Goal: Task Accomplishment & Management: Use online tool/utility

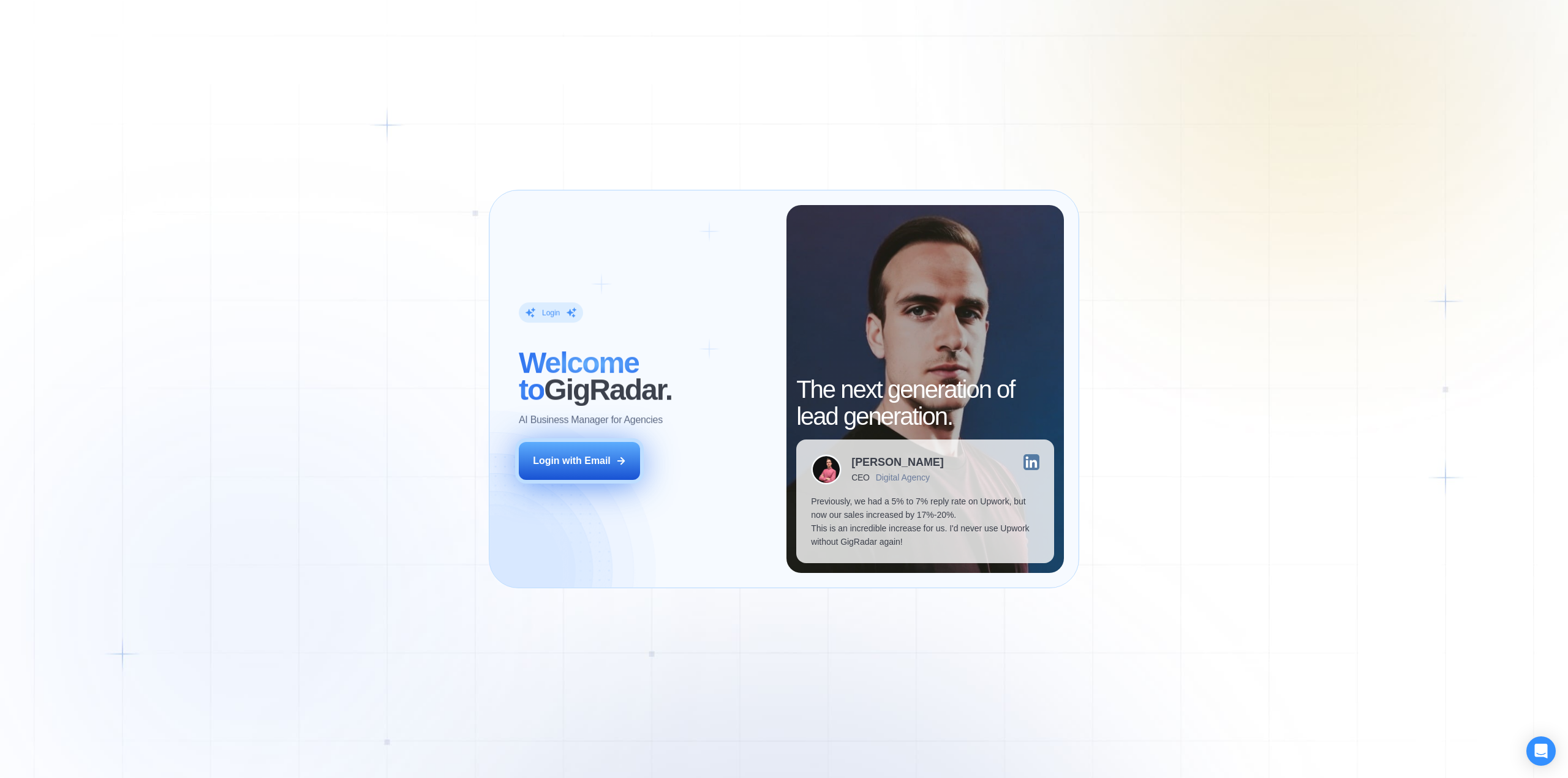
click at [593, 464] on div "Login with Email" at bounding box center [571, 461] width 78 height 14
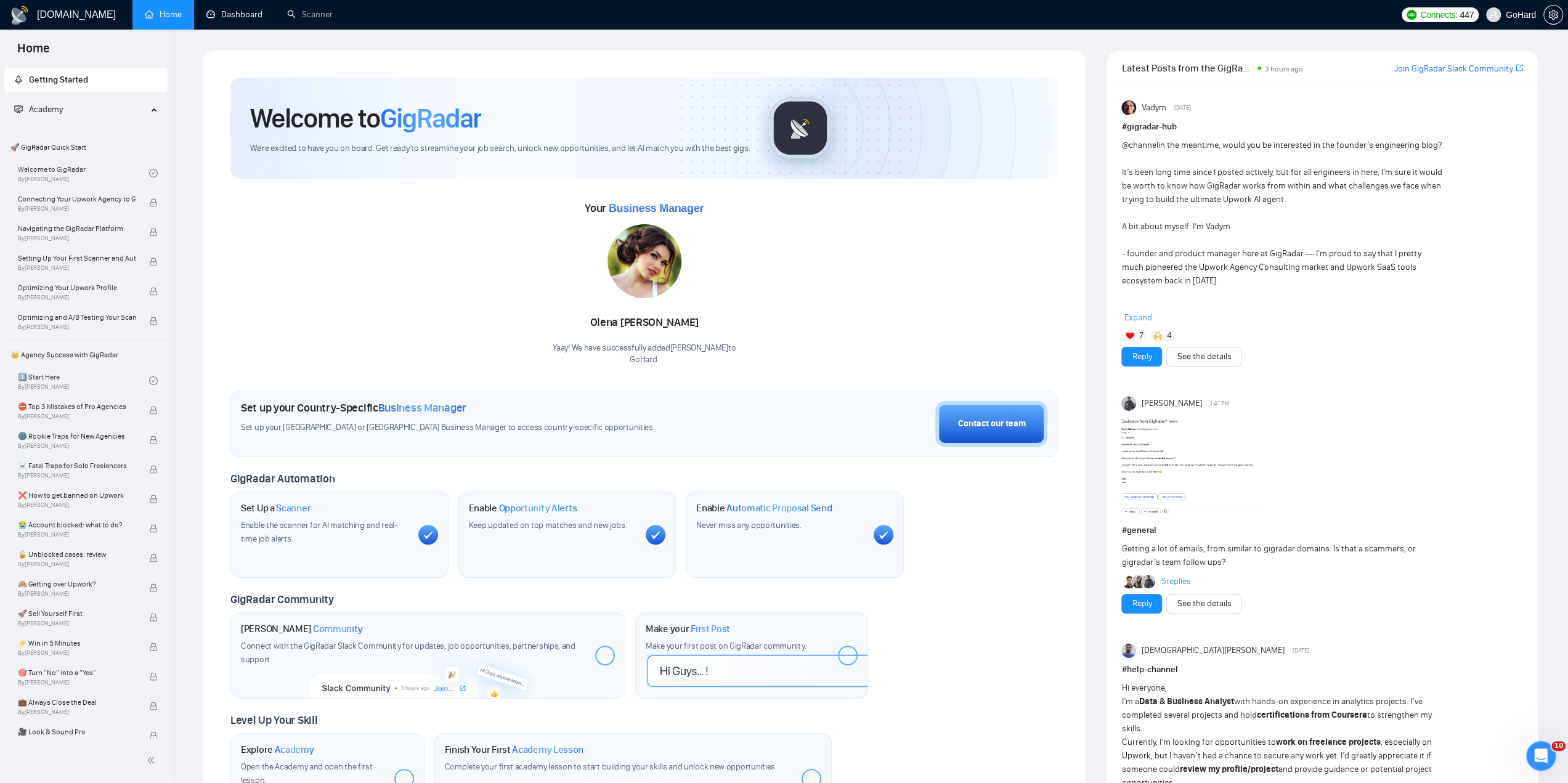
drag, startPoint x: 230, startPoint y: 11, endPoint x: 240, endPoint y: 35, distance: 26.0
click at [230, 11] on link "Dashboard" at bounding box center [235, 14] width 56 height 11
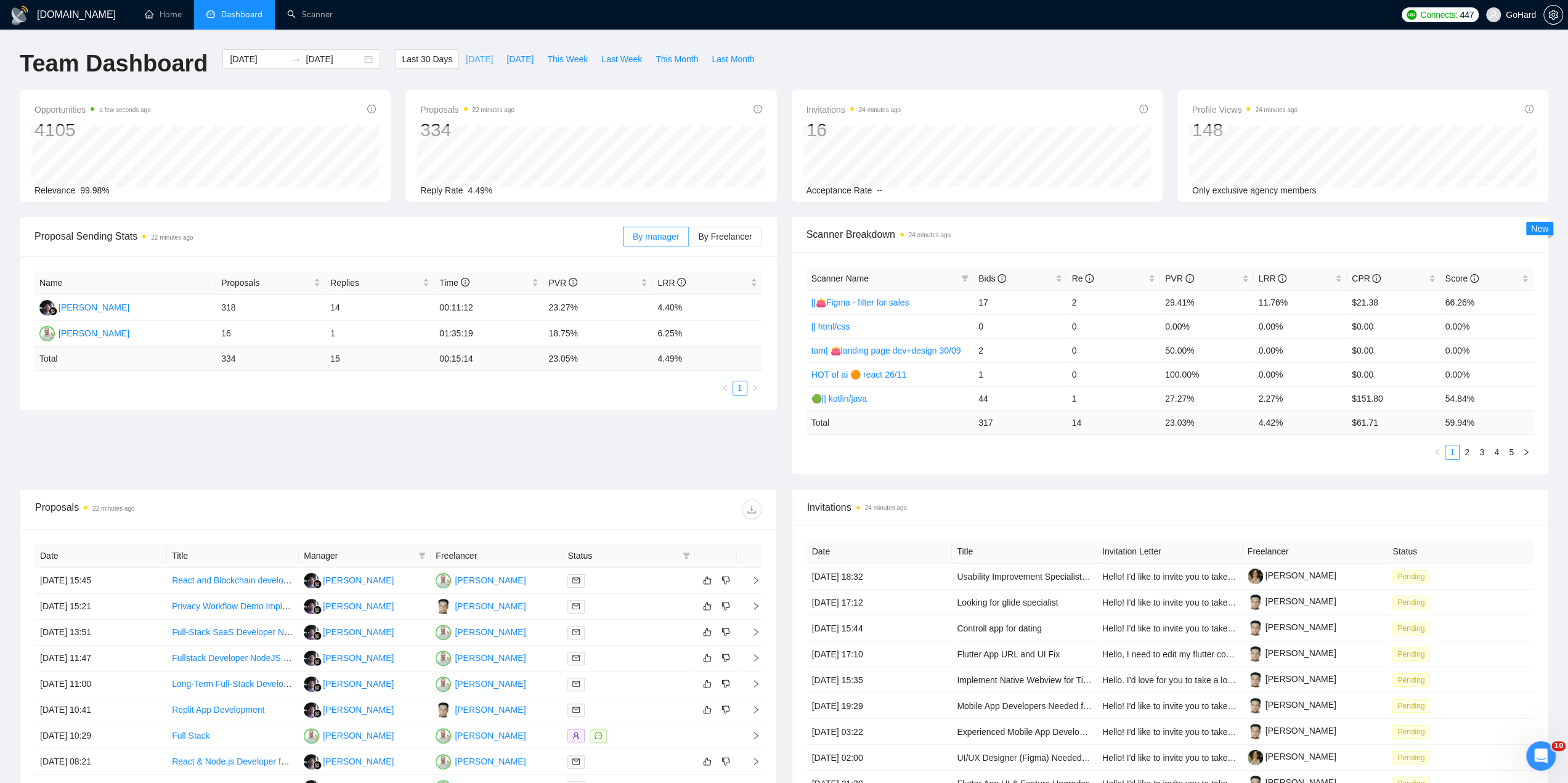
click at [466, 62] on span "[DATE]" at bounding box center [479, 59] width 27 height 14
type input "[DATE]"
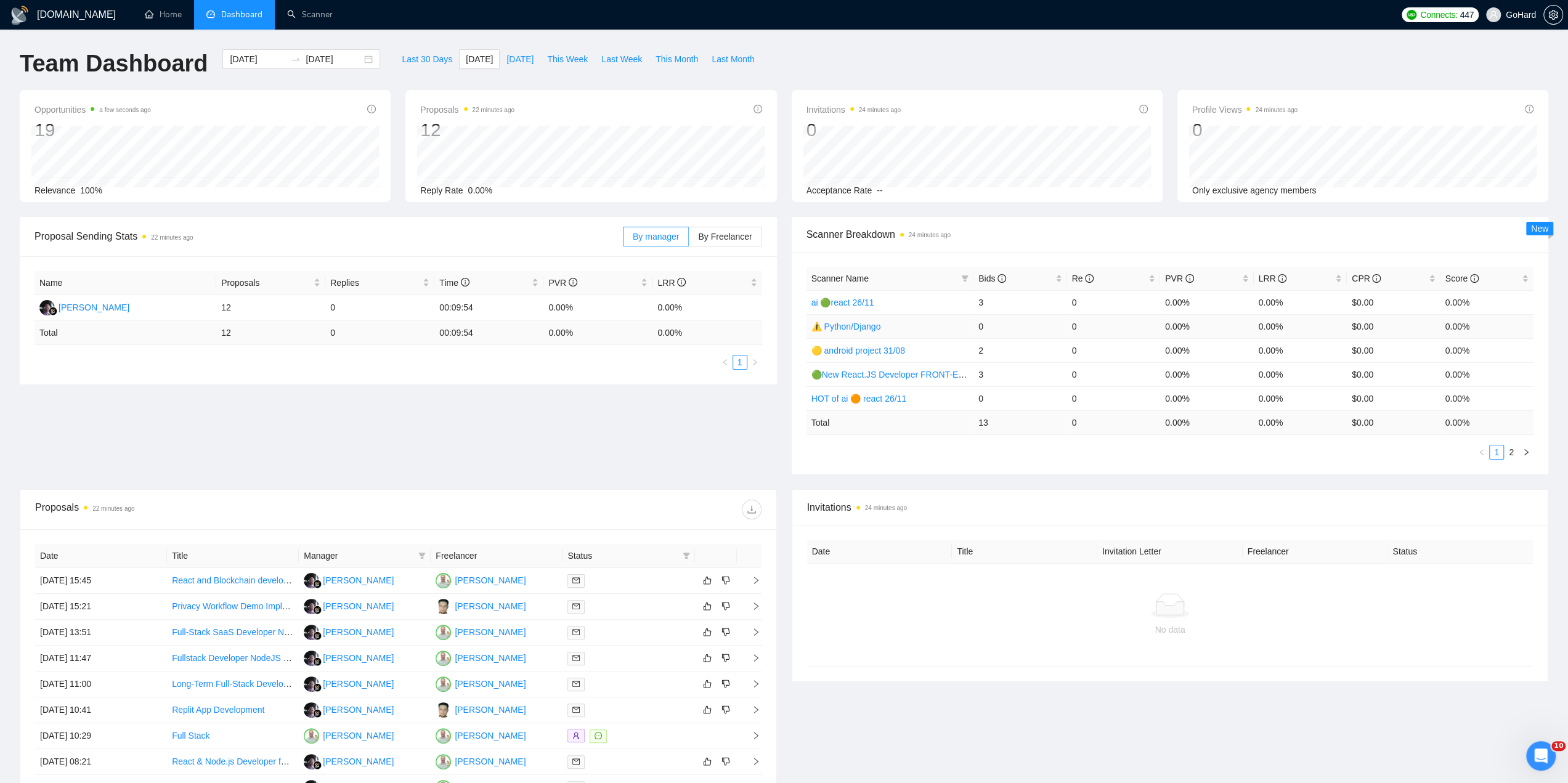
click at [847, 323] on link "⚠️ Python/Django" at bounding box center [845, 326] width 69 height 10
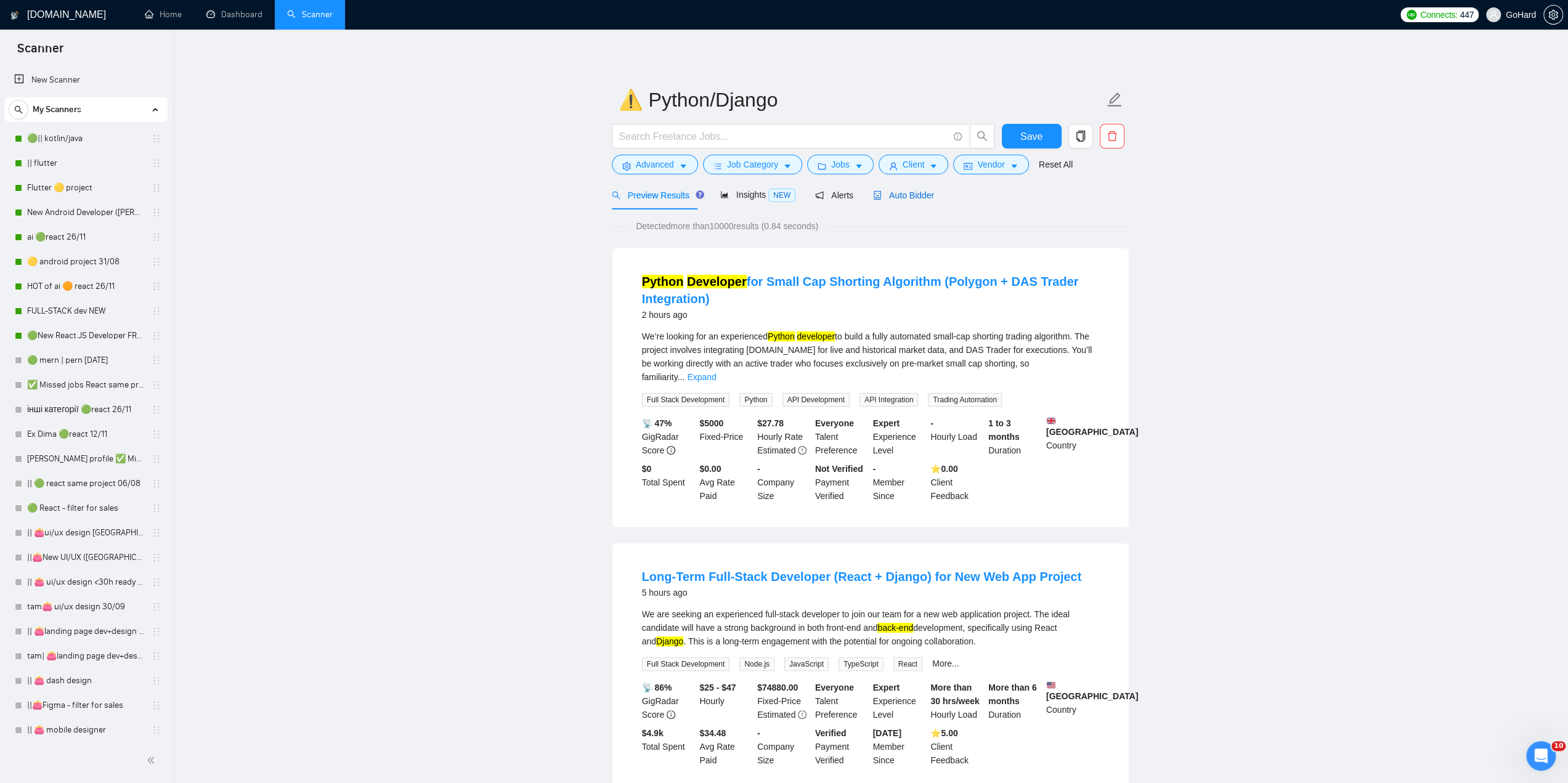
click at [908, 191] on span "Auto Bidder" at bounding box center [903, 195] width 61 height 10
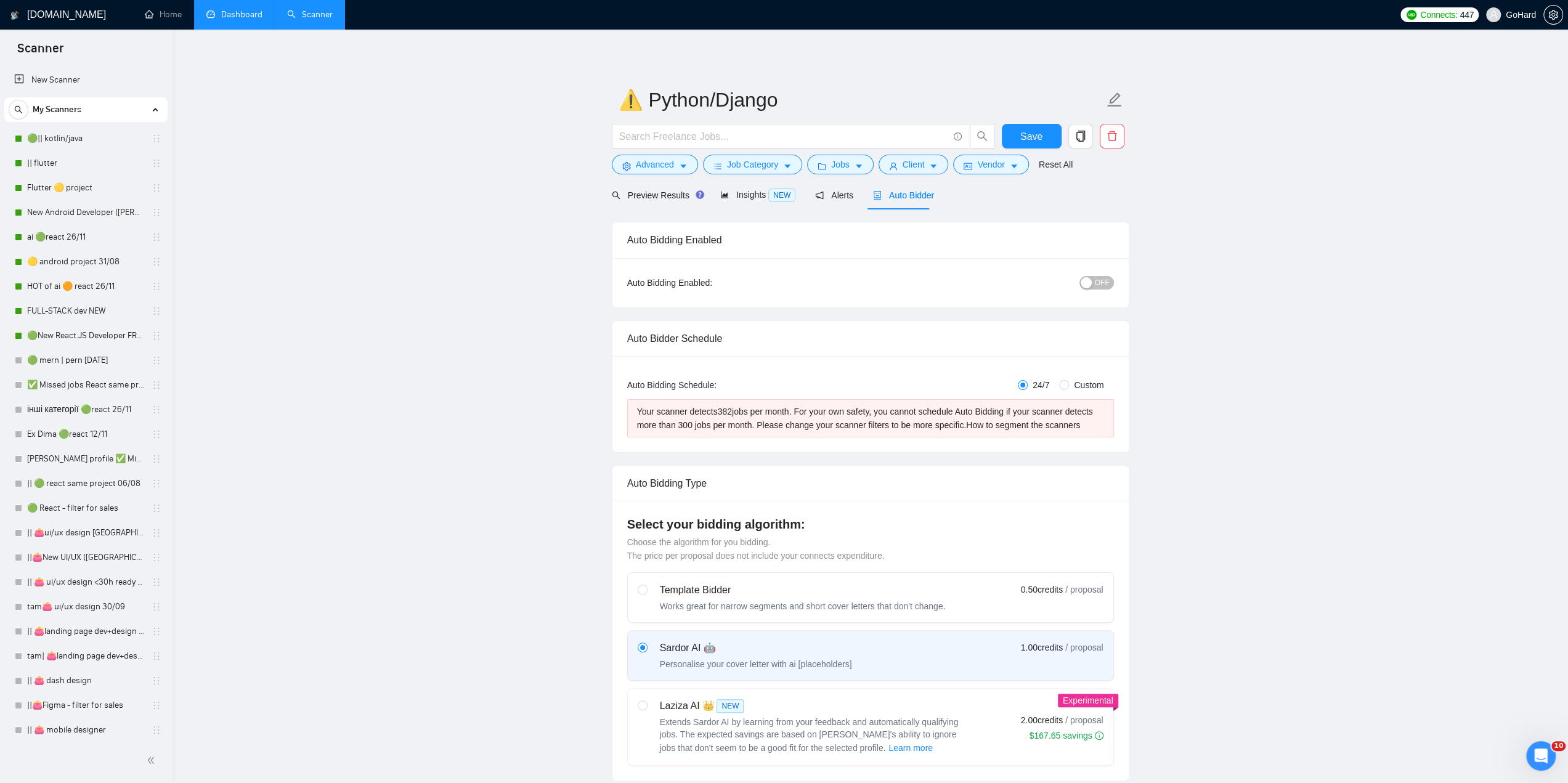
click at [255, 19] on link "Dashboard" at bounding box center [235, 14] width 56 height 11
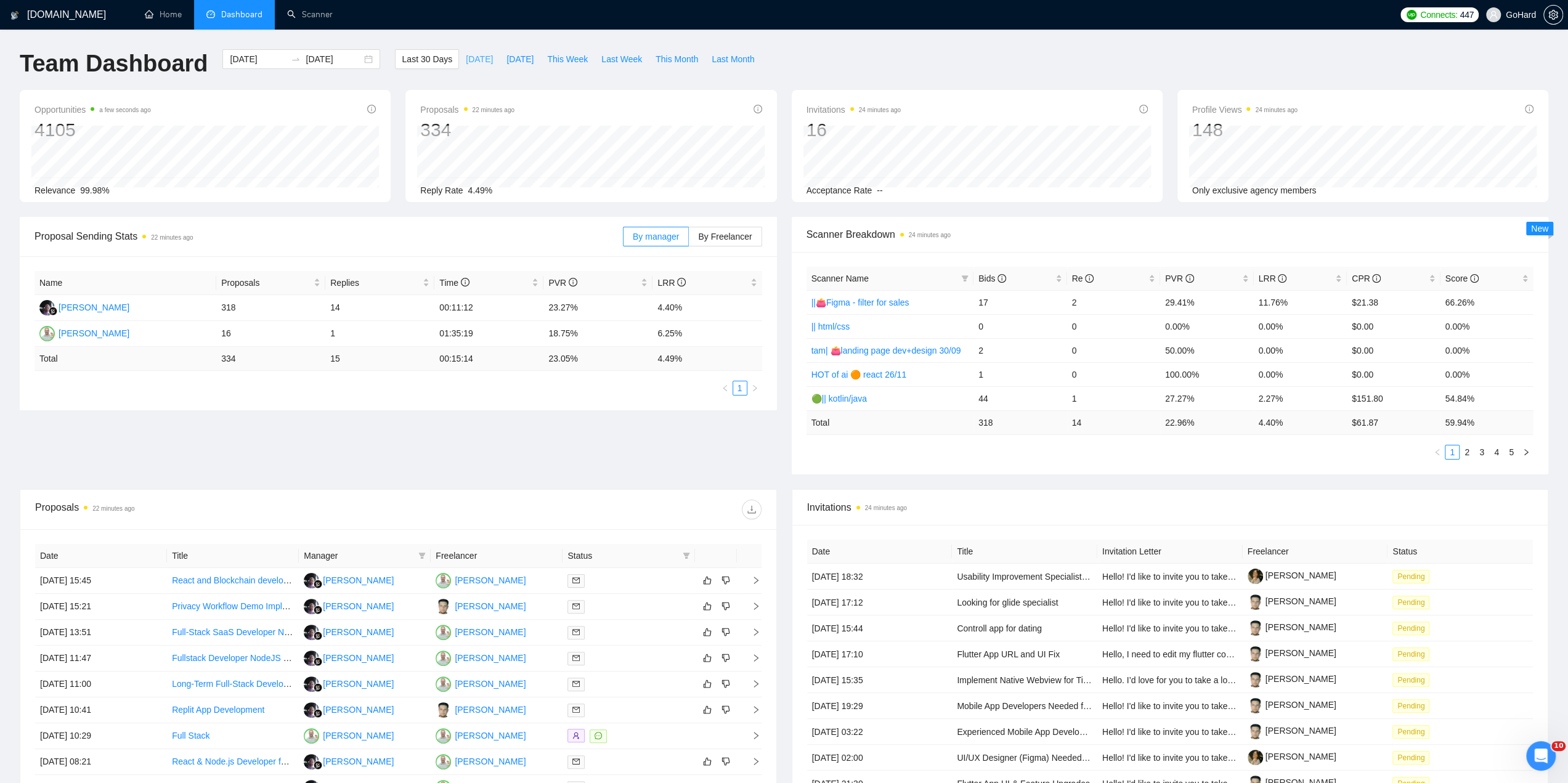
click at [470, 61] on span "[DATE]" at bounding box center [479, 59] width 27 height 14
type input "[DATE]"
